Goal: Task Accomplishment & Management: Manage account settings

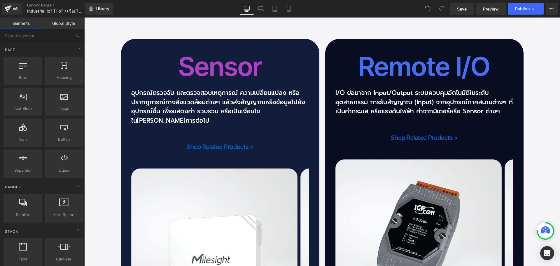
scroll to position [1366, 0]
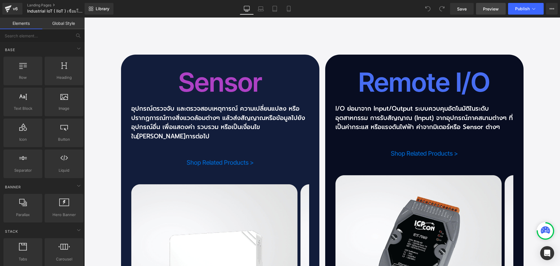
click at [493, 8] on span "Preview" at bounding box center [491, 9] width 16 height 6
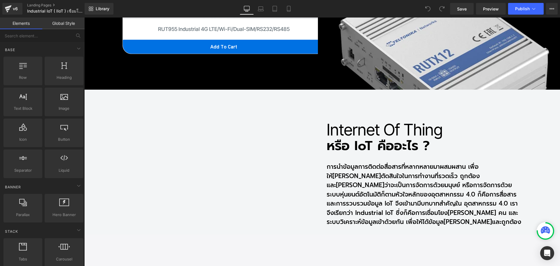
scroll to position [1190, 0]
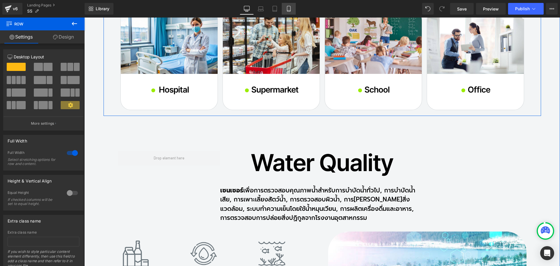
scroll to position [1564, 0]
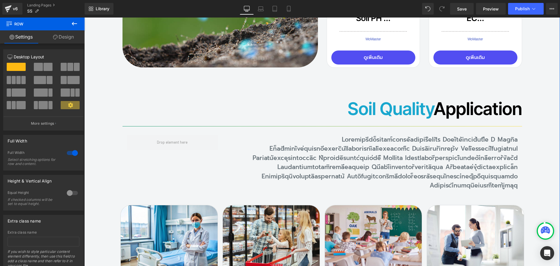
scroll to position [1447, 0]
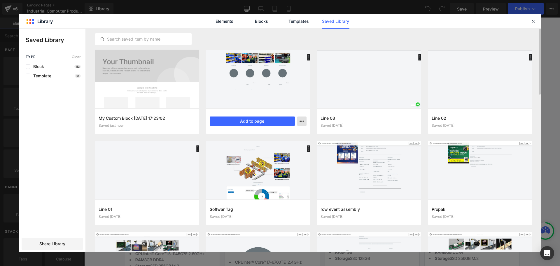
click at [0, 0] on icon "button" at bounding box center [0, 0] width 0 height 0
click at [263, 147] on p "Delete" at bounding box center [258, 146] width 12 height 5
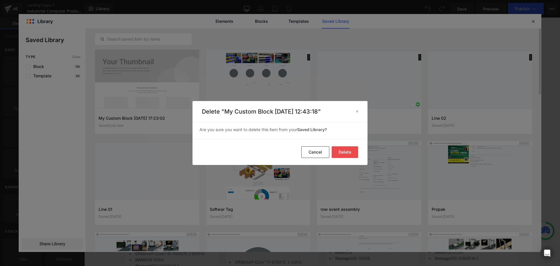
click at [358, 14] on button "Delete" at bounding box center [358, 13] width 1 height 2
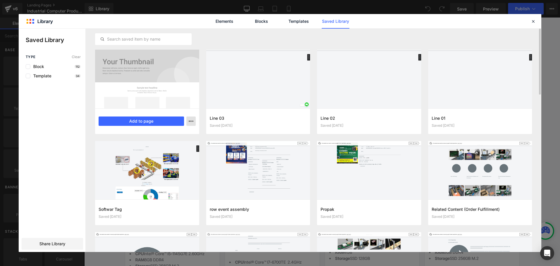
click at [171, 147] on div "Delete" at bounding box center [162, 146] width 67 height 12
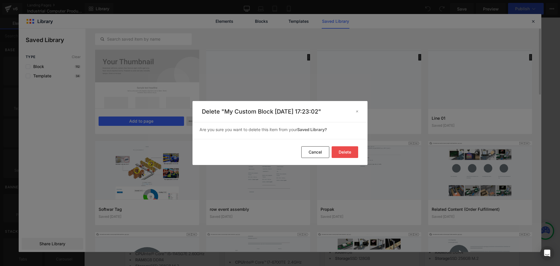
click at [0, 0] on button "Delete" at bounding box center [0, 0] width 0 height 0
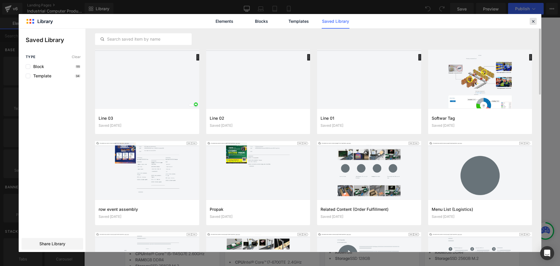
click at [533, 21] on icon at bounding box center [533, 21] width 5 height 5
